Goal: Navigation & Orientation: Go to known website

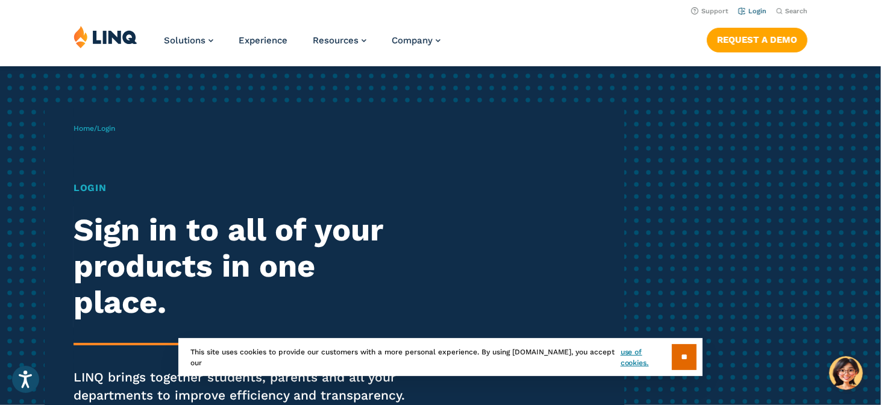
click at [751, 11] on link "Login" at bounding box center [752, 11] width 28 height 8
click at [687, 358] on input "**" at bounding box center [684, 357] width 25 height 26
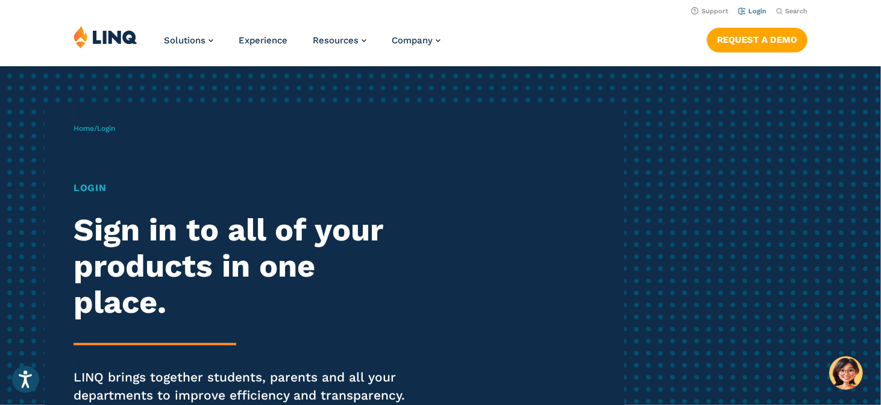
click at [754, 12] on link "Login" at bounding box center [752, 11] width 28 height 8
